Goal: Information Seeking & Learning: Find contact information

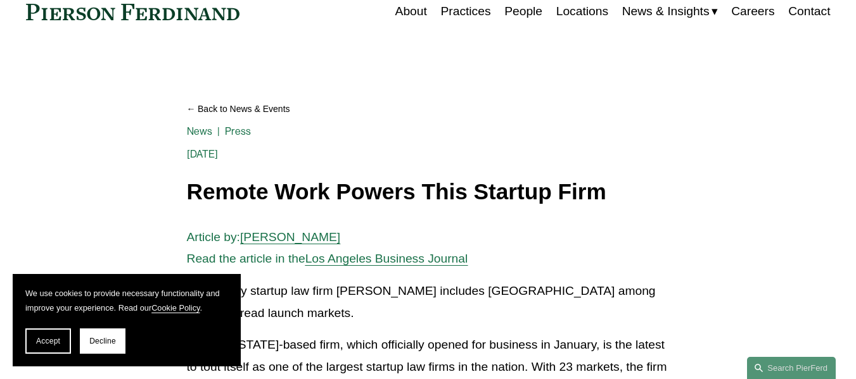
scroll to position [203, 0]
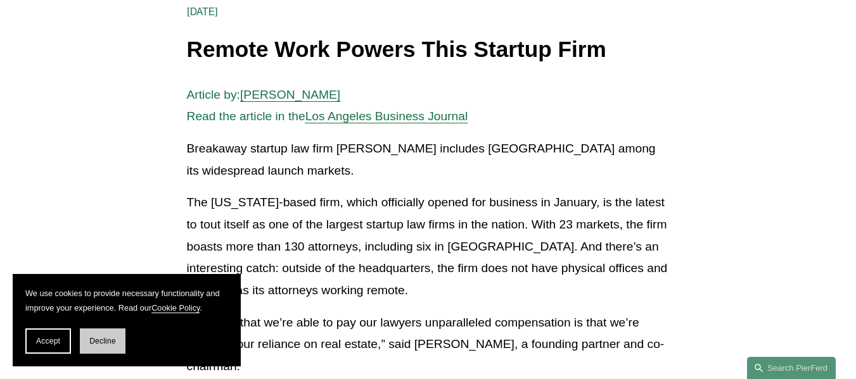
click at [116, 341] on button "Decline" at bounding box center [103, 341] width 46 height 25
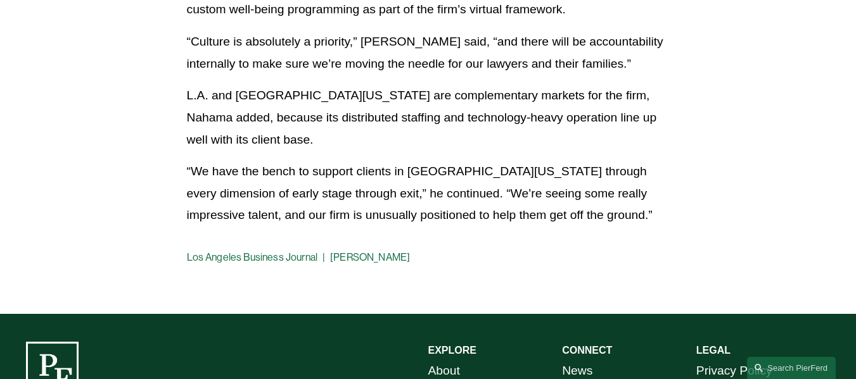
scroll to position [0, 0]
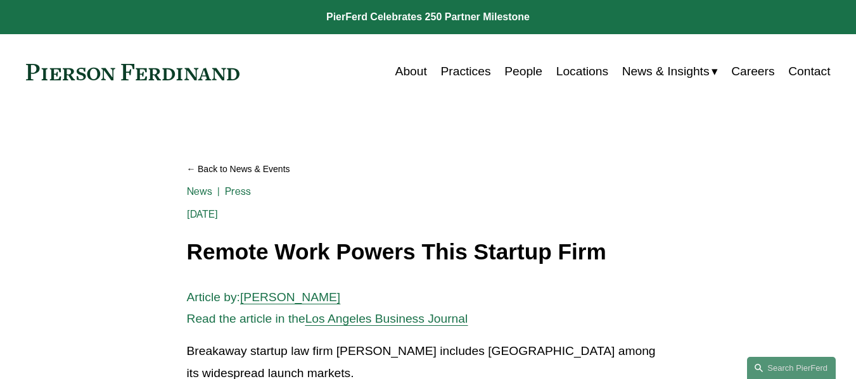
click at [751, 72] on link "Careers" at bounding box center [752, 72] width 43 height 24
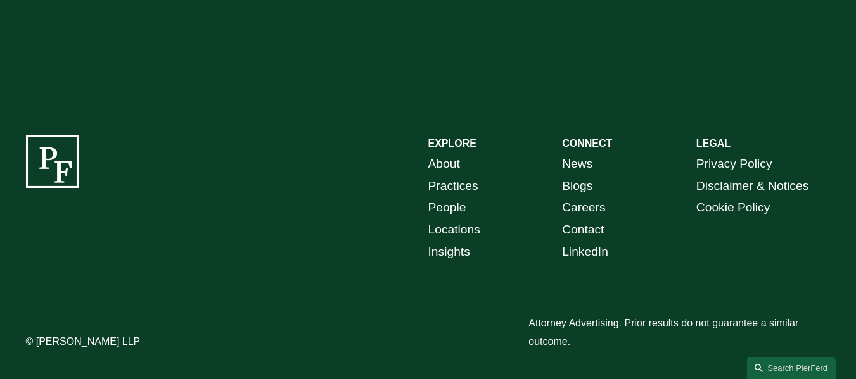
scroll to position [1867, 0]
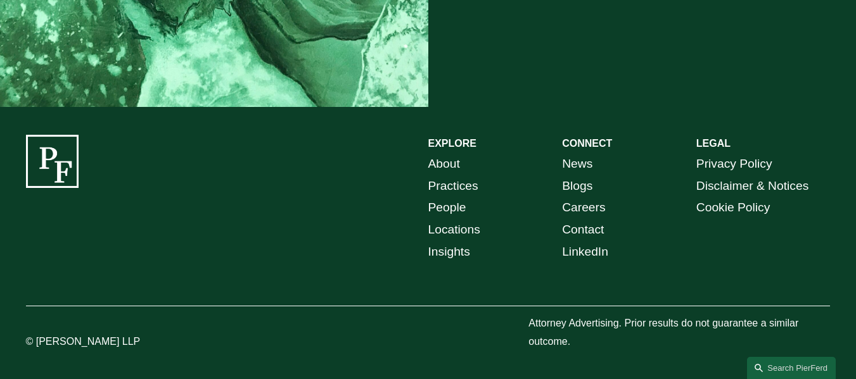
click at [462, 181] on link "Practices" at bounding box center [453, 186] width 50 height 22
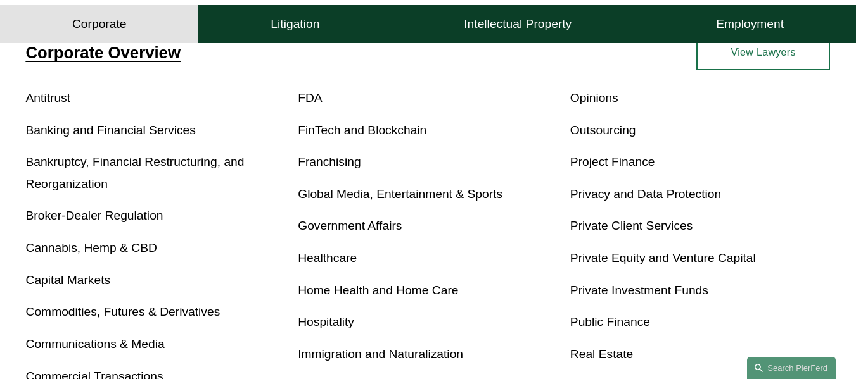
scroll to position [438, 0]
click at [315, 103] on link "FDA" at bounding box center [310, 97] width 24 height 13
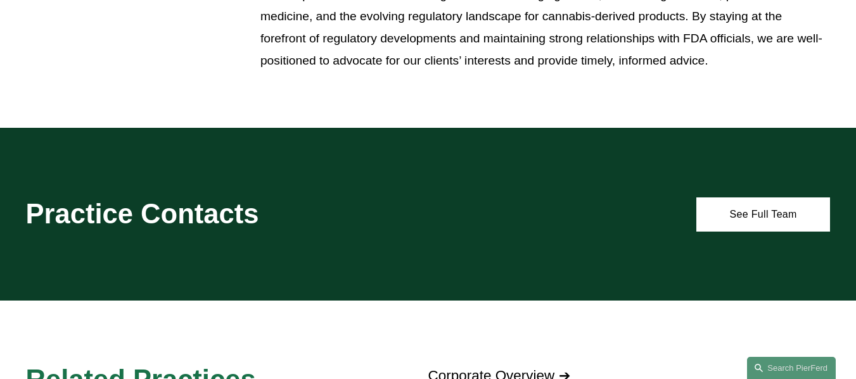
scroll to position [735, 0]
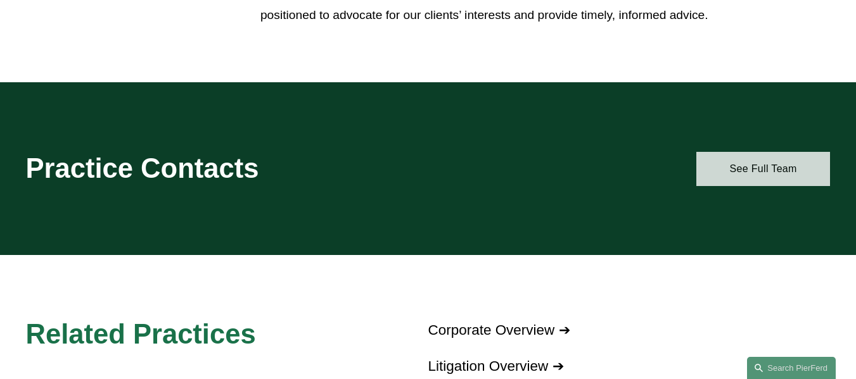
click at [772, 182] on link "See Full Team" at bounding box center [763, 169] width 134 height 35
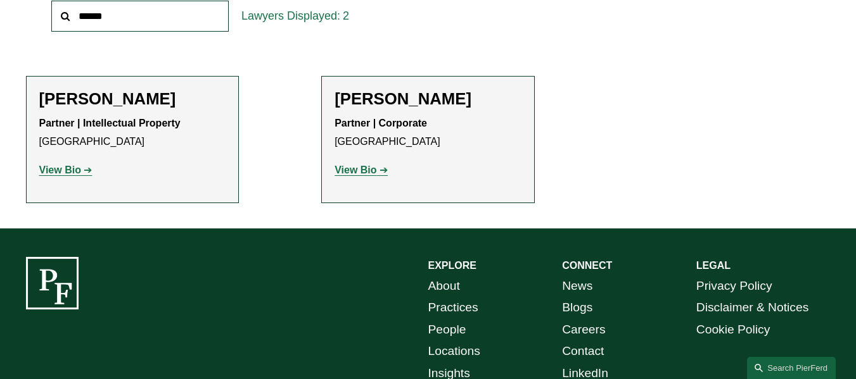
scroll to position [481, 0]
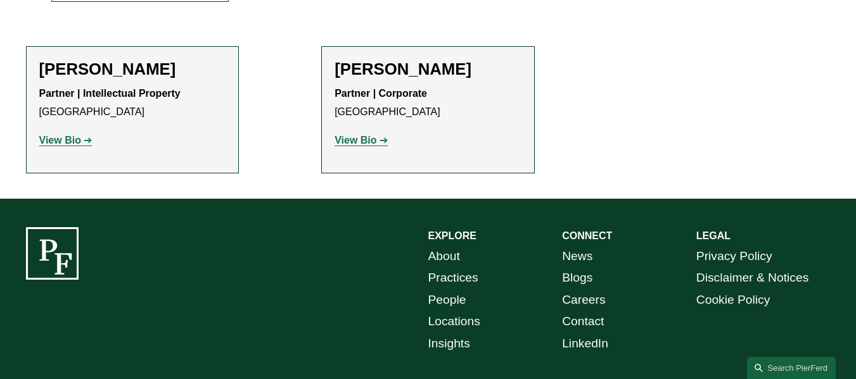
click at [367, 144] on strong "View Bio" at bounding box center [355, 140] width 42 height 11
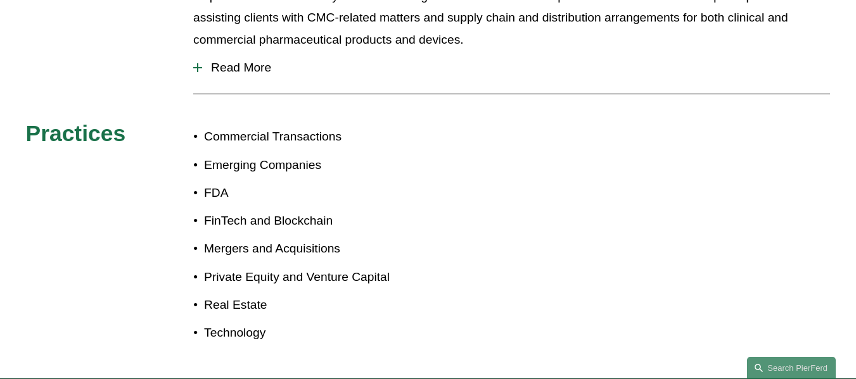
scroll to position [760, 0]
